Goal: Communication & Community: Answer question/provide support

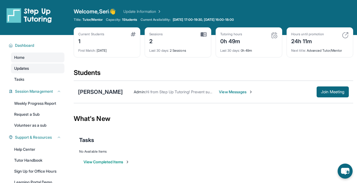
click at [41, 68] on link "Updates" at bounding box center [37, 68] width 53 height 10
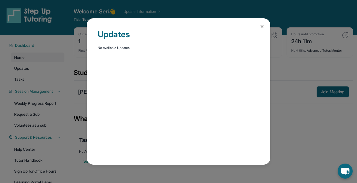
click at [87, 56] on div "Updates No Available Updates" at bounding box center [178, 91] width 183 height 146
click at [69, 41] on div "Updates No Available Updates" at bounding box center [178, 91] width 357 height 183
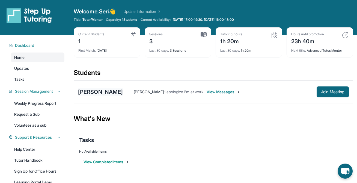
click at [103, 93] on div "[PERSON_NAME]" at bounding box center [100, 92] width 45 height 8
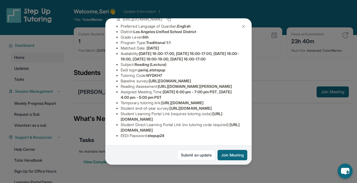
scroll to position [91, 0]
click at [193, 155] on link "Submit an update" at bounding box center [196, 155] width 38 height 10
click at [243, 23] on button at bounding box center [243, 26] width 11 height 11
